Goal: Navigation & Orientation: Understand site structure

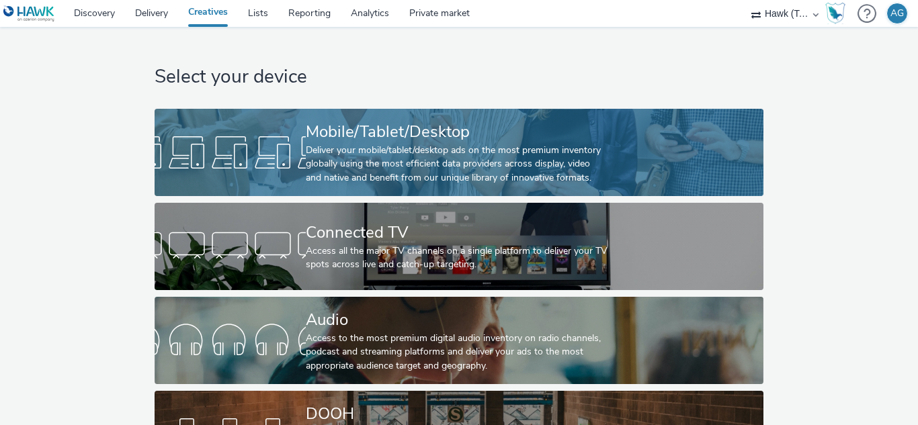
click at [455, 164] on div "Deliver your mobile/tablet/desktop ads on the most premium inventory globally u…" at bounding box center [457, 164] width 302 height 41
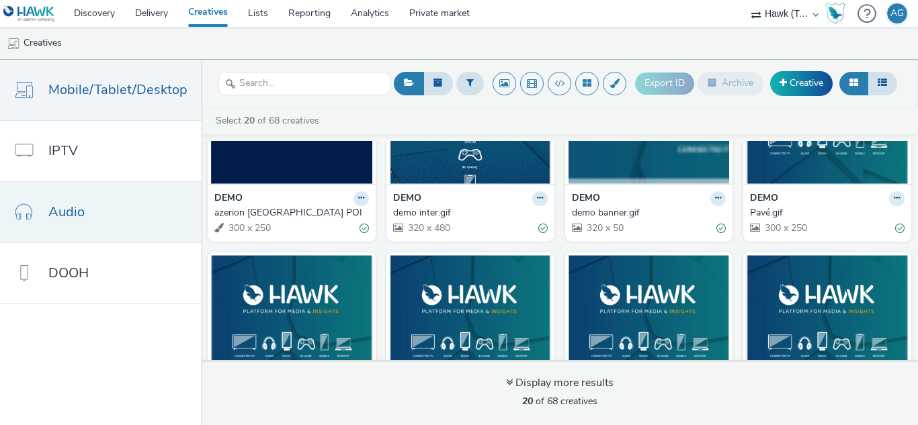
scroll to position [609, 0]
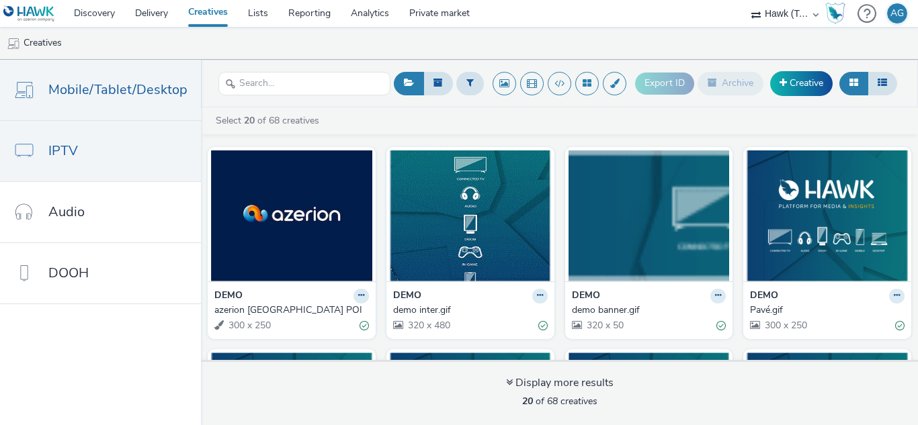
click at [71, 151] on span "IPTV" at bounding box center [63, 150] width 30 height 19
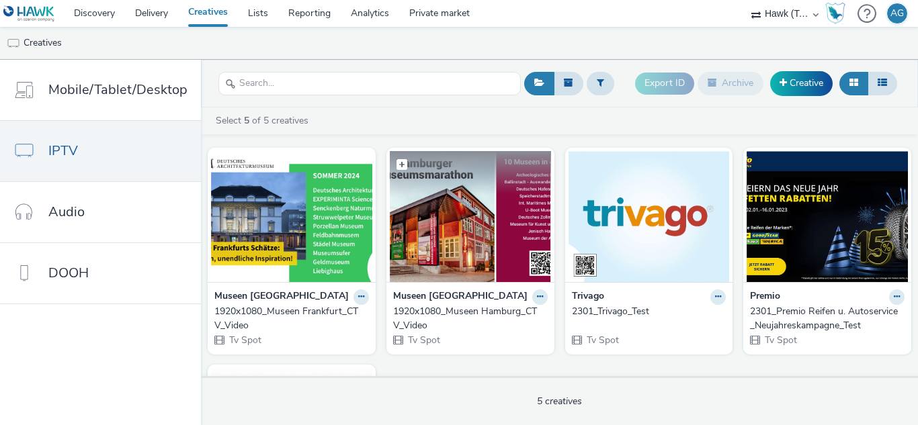
scroll to position [134, 0]
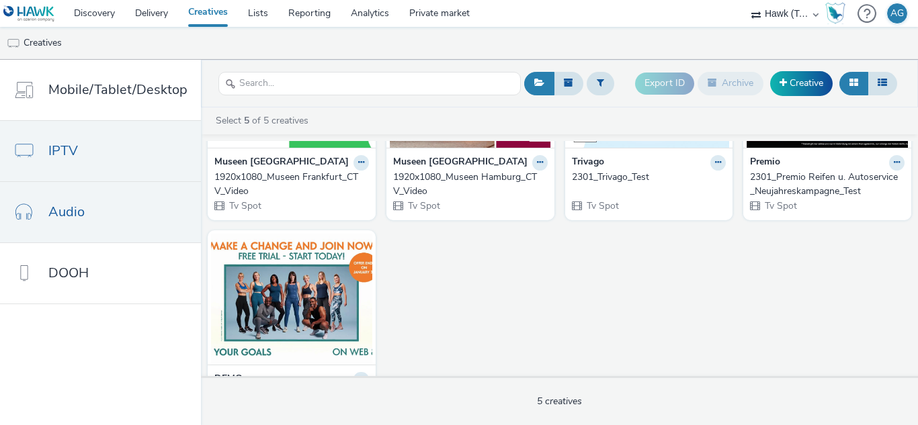
click at [94, 208] on link "Audio" at bounding box center [100, 212] width 201 height 60
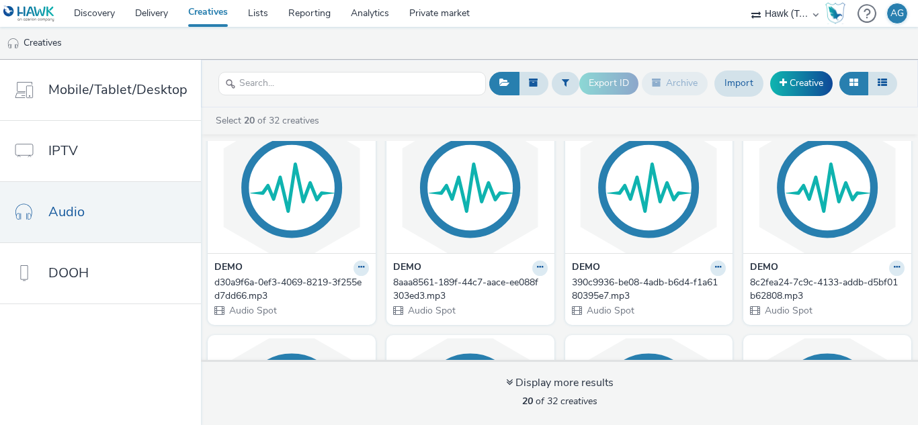
scroll to position [269, 0]
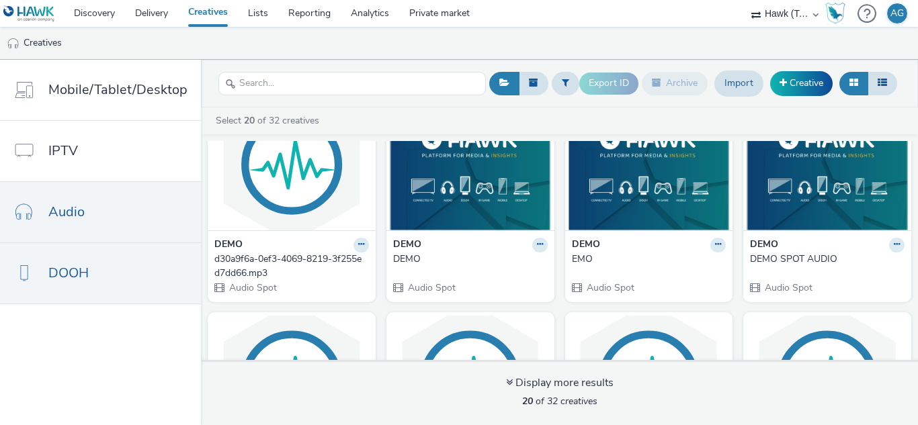
click at [83, 268] on span "DOOH" at bounding box center [68, 272] width 40 height 19
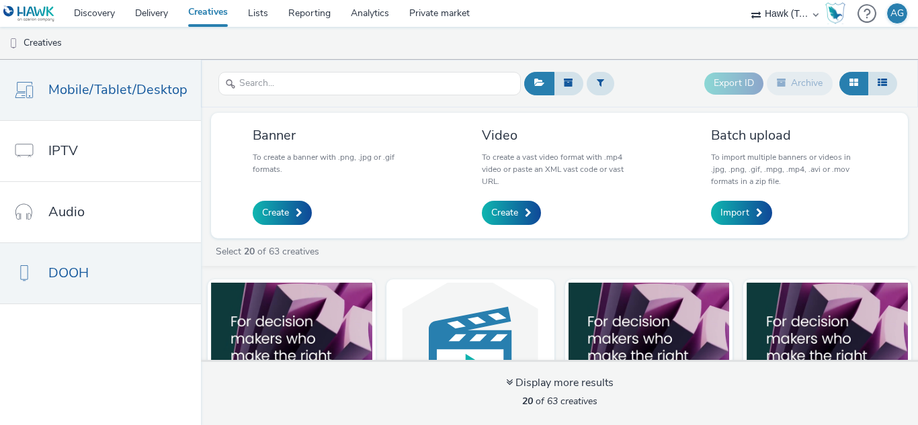
click at [153, 80] on span "Mobile/Tablet/Desktop" at bounding box center [117, 89] width 139 height 19
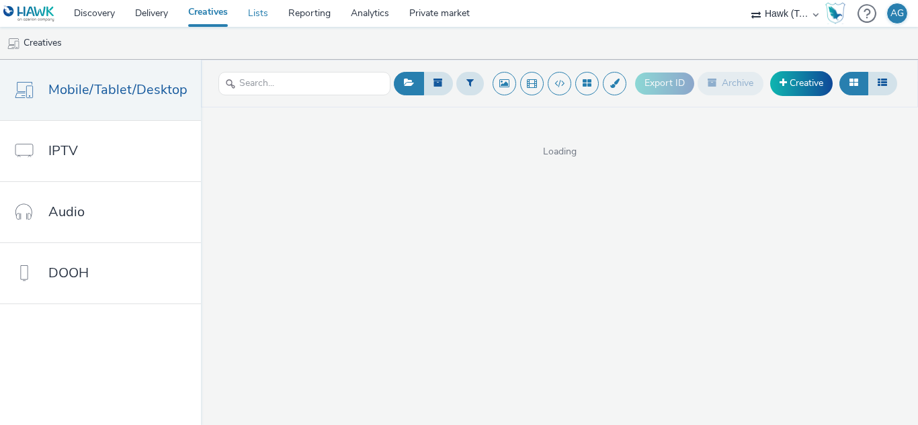
click at [264, 14] on link "Lists" at bounding box center [258, 13] width 40 height 27
